Goal: Transaction & Acquisition: Obtain resource

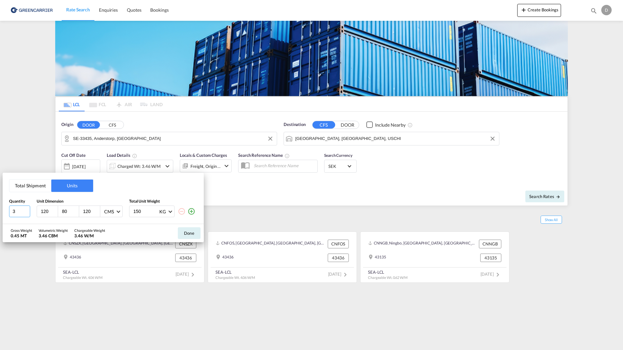
click at [21, 212] on input "3" at bounding box center [19, 211] width 21 height 12
type input "1"
click at [47, 209] on input "120" at bounding box center [49, 211] width 18 height 6
type input "96"
click at [192, 233] on button "Done" at bounding box center [189, 233] width 23 height 12
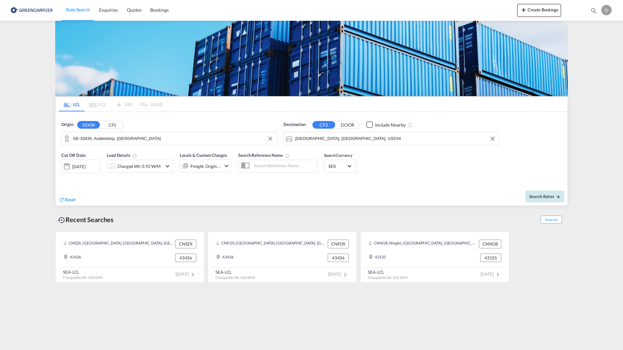
click at [543, 192] on button "Search Rates" at bounding box center [544, 196] width 39 height 12
type input "33435 to USCHI / [DATE]"
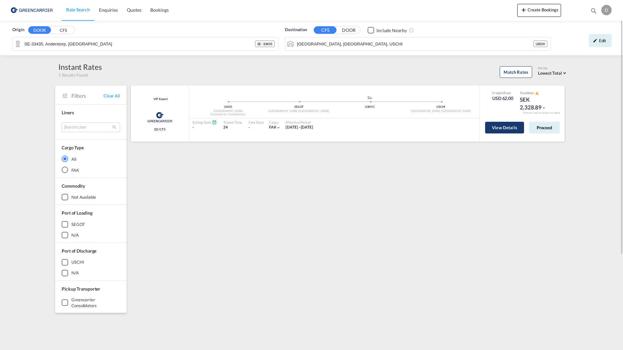
click at [504, 130] on button "View Details" at bounding box center [504, 128] width 39 height 12
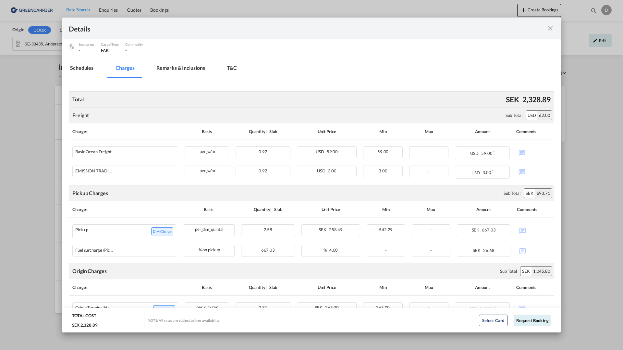
scroll to position [82, 0]
